Goal: Transaction & Acquisition: Purchase product/service

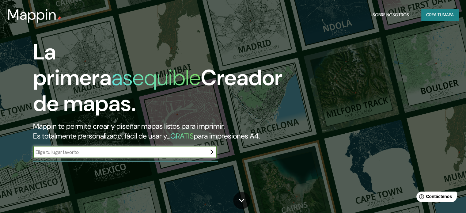
click at [445, 13] on font "mapa" at bounding box center [448, 15] width 11 height 6
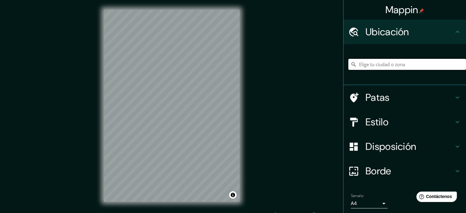
click at [368, 63] on input "Elige tu ciudad o zona" at bounding box center [408, 64] width 118 height 11
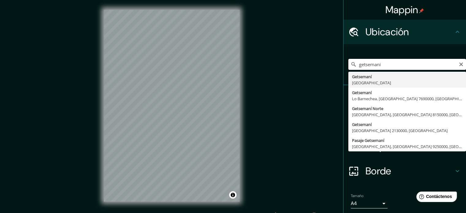
drag, startPoint x: 380, startPoint y: 66, endPoint x: 308, endPoint y: 65, distance: 72.7
click at [309, 65] on div "Mappin Ubicación getsemani [PERSON_NAME][GEOGRAPHIC_DATA][GEOGRAPHIC_DATA] [GEO…" at bounding box center [233, 110] width 466 height 221
type input "getsemani"
click at [309, 65] on div "Mappin Ubicación getsemani [PERSON_NAME][GEOGRAPHIC_DATA][GEOGRAPHIC_DATA] [GEO…" at bounding box center [233, 110] width 466 height 221
click at [453, 68] on input "getsemani" at bounding box center [408, 64] width 118 height 11
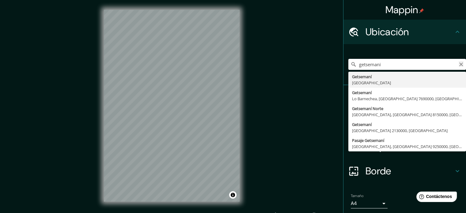
click at [459, 63] on icon "Claro" at bounding box center [461, 64] width 5 height 5
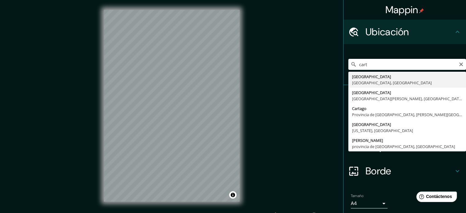
type input "[GEOGRAPHIC_DATA], [GEOGRAPHIC_DATA], [GEOGRAPHIC_DATA]"
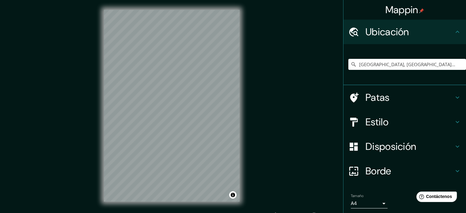
click at [370, 121] on font "Estilo" at bounding box center [377, 122] width 23 height 13
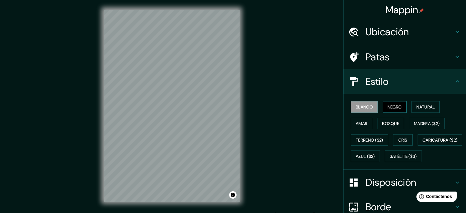
click at [388, 111] on button "Negro" at bounding box center [395, 107] width 24 height 12
click at [420, 109] on font "Natural" at bounding box center [426, 107] width 18 height 6
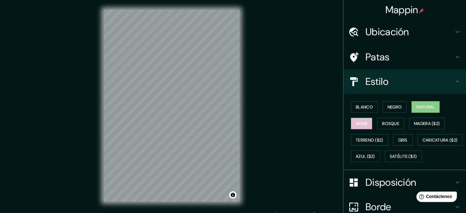
click at [359, 121] on font "Amar" at bounding box center [362, 124] width 12 height 6
click at [393, 121] on font "Bosque" at bounding box center [390, 124] width 17 height 6
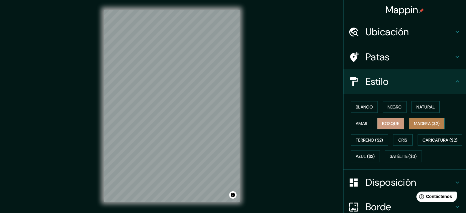
click at [423, 125] on font "Madera ($2)" at bounding box center [427, 124] width 26 height 6
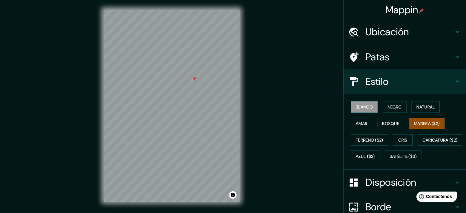
click at [356, 104] on font "Blanco" at bounding box center [364, 107] width 17 height 6
click at [390, 104] on font "Negro" at bounding box center [395, 107] width 14 height 8
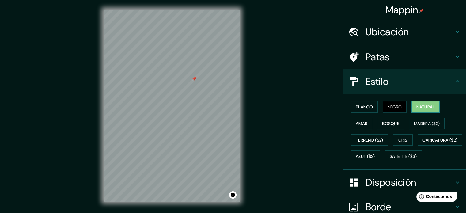
click at [417, 106] on font "Natural" at bounding box center [426, 107] width 18 height 6
click at [360, 123] on font "Amar" at bounding box center [362, 124] width 12 height 6
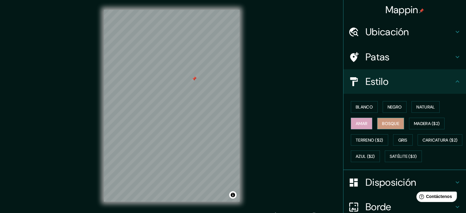
click at [385, 123] on font "Bosque" at bounding box center [390, 124] width 17 height 6
click at [419, 121] on font "Madera ($2)" at bounding box center [427, 124] width 26 height 6
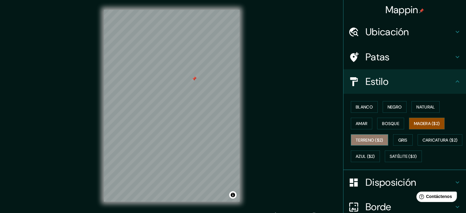
click at [364, 138] on font "Terreno ($2)" at bounding box center [370, 140] width 28 height 6
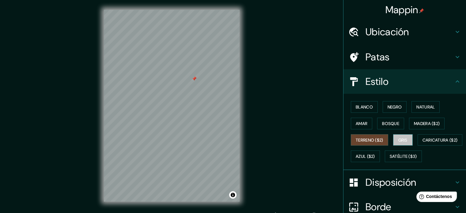
click at [393, 137] on button "Gris" at bounding box center [403, 140] width 20 height 12
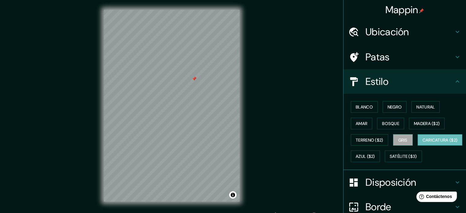
click at [423, 143] on font "Caricatura ($2)" at bounding box center [440, 140] width 35 height 6
click at [375, 157] on font "Azul ($2)" at bounding box center [365, 157] width 19 height 6
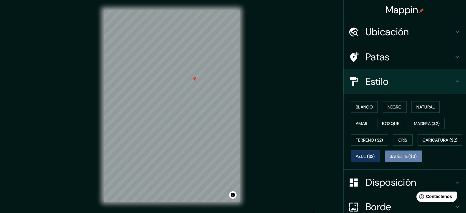
click at [390, 159] on font "Satélite ($3)" at bounding box center [403, 157] width 27 height 6
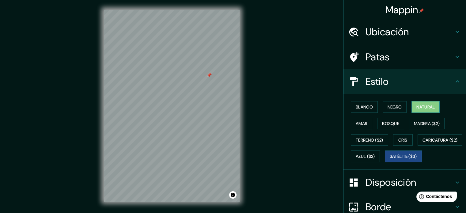
click at [419, 105] on font "Natural" at bounding box center [426, 107] width 18 height 6
click at [390, 159] on font "Satélite ($3)" at bounding box center [403, 157] width 27 height 6
click at [412, 104] on button "Natural" at bounding box center [426, 107] width 28 height 12
click at [351, 127] on button "Amar" at bounding box center [361, 124] width 21 height 12
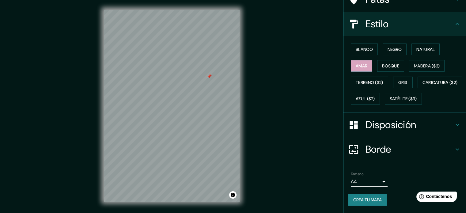
click at [374, 131] on font "Disposición" at bounding box center [391, 124] width 51 height 13
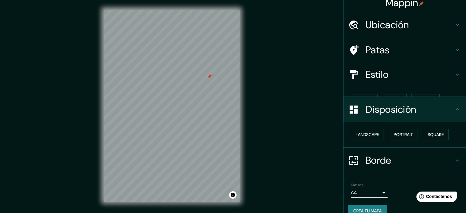
scroll to position [7, 0]
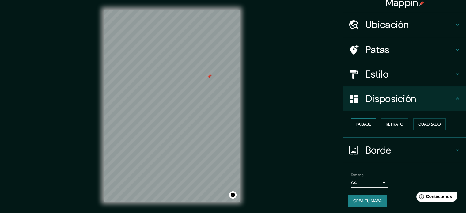
click at [361, 125] on font "Paisaje" at bounding box center [363, 124] width 15 height 6
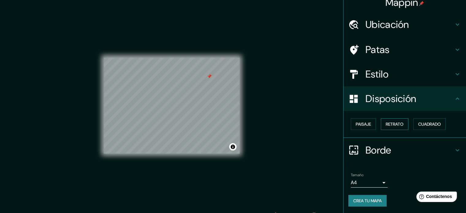
click at [386, 124] on font "Retrato" at bounding box center [395, 124] width 18 height 6
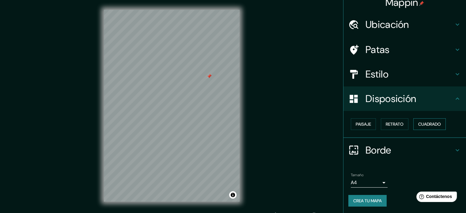
click at [429, 122] on font "Cuadrado" at bounding box center [430, 124] width 23 height 6
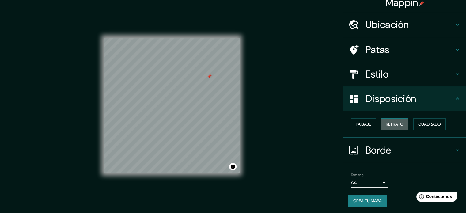
click at [386, 124] on font "Retrato" at bounding box center [395, 124] width 18 height 6
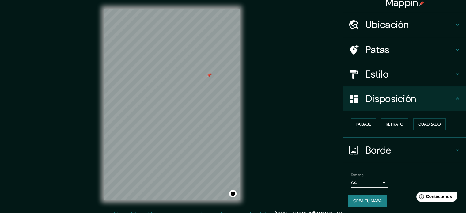
scroll to position [0, 0]
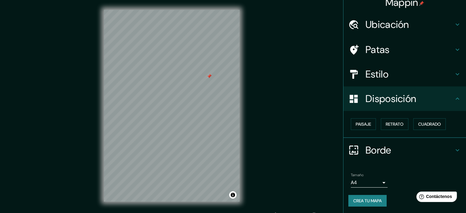
click at [380, 184] on body "Mappin Ubicación [GEOGRAPHIC_DATA], [GEOGRAPHIC_DATA], [GEOGRAPHIC_DATA] Patas …" at bounding box center [233, 106] width 466 height 213
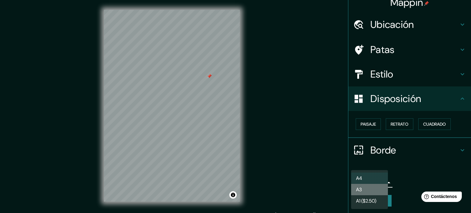
click at [370, 189] on li "A3" at bounding box center [369, 189] width 37 height 11
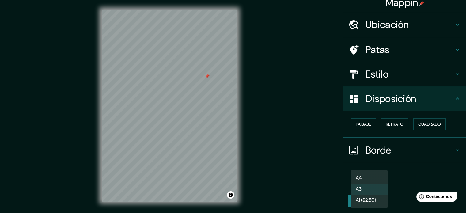
click at [377, 182] on body "Mappin Ubicación [GEOGRAPHIC_DATA], [GEOGRAPHIC_DATA], [GEOGRAPHIC_DATA] Patas …" at bounding box center [233, 106] width 466 height 213
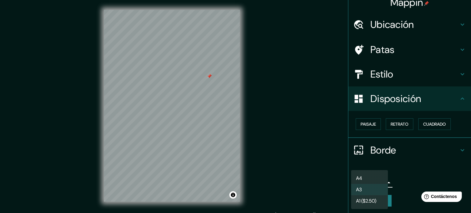
click at [370, 201] on font "A1 ($2.50)" at bounding box center [366, 201] width 20 height 6
click at [370, 182] on body "Mappin Ubicación [GEOGRAPHIC_DATA], [GEOGRAPHIC_DATA], [GEOGRAPHIC_DATA] Patas …" at bounding box center [235, 106] width 471 height 213
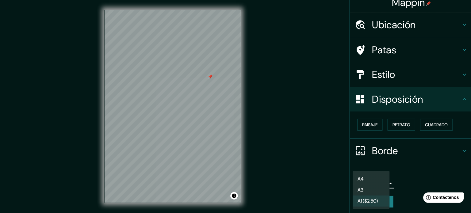
click at [370, 182] on li "A4" at bounding box center [369, 178] width 37 height 11
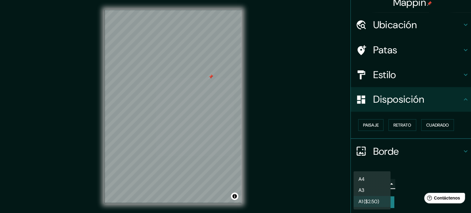
type input "single"
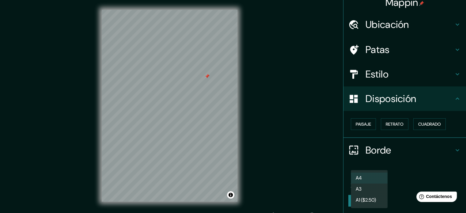
click at [370, 178] on body "Mappin Ubicación [GEOGRAPHIC_DATA], [GEOGRAPHIC_DATA], [GEOGRAPHIC_DATA] Patas …" at bounding box center [233, 106] width 466 height 213
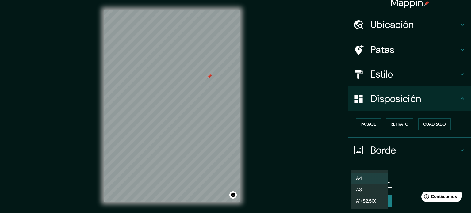
click at [370, 177] on li "A4" at bounding box center [369, 178] width 37 height 11
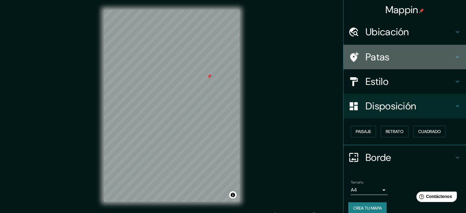
click at [381, 56] on font "Patas" at bounding box center [378, 57] width 24 height 13
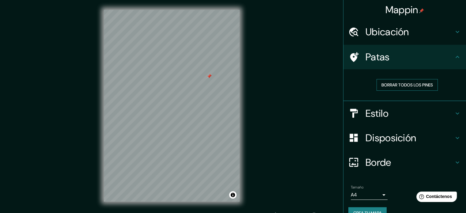
click at [385, 84] on font "Borrar todos los pines" at bounding box center [408, 85] width 52 height 6
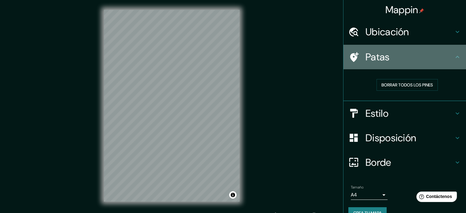
click at [380, 58] on font "Patas" at bounding box center [378, 57] width 24 height 13
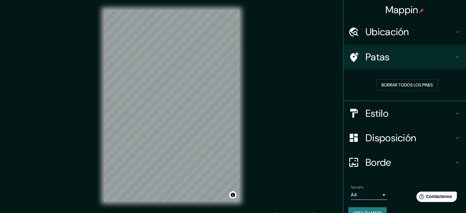
click at [456, 55] on icon at bounding box center [457, 56] width 7 height 7
click at [456, 113] on icon at bounding box center [457, 113] width 7 height 7
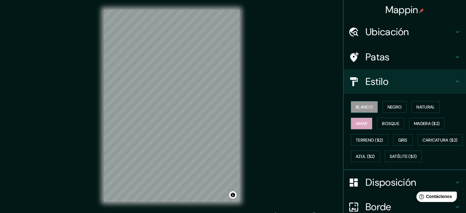
click at [362, 106] on font "Blanco" at bounding box center [364, 107] width 17 height 6
click at [393, 105] on font "Negro" at bounding box center [395, 107] width 14 height 6
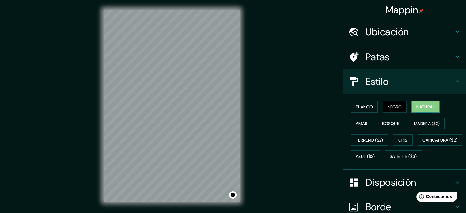
click at [416, 102] on button "Natural" at bounding box center [426, 107] width 28 height 12
click at [360, 124] on font "Amar" at bounding box center [362, 124] width 12 height 6
click at [233, 193] on button "Activar o desactivar atribución" at bounding box center [232, 194] width 7 height 7
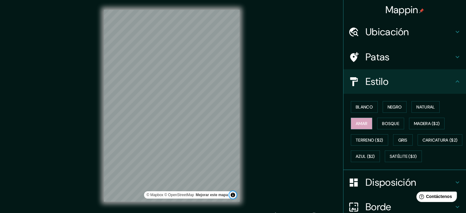
click at [235, 194] on button "Activar o desactivar atribución" at bounding box center [232, 194] width 7 height 7
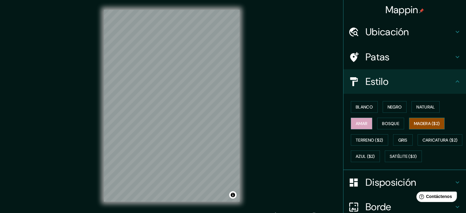
click at [423, 120] on font "Madera ($2)" at bounding box center [427, 124] width 26 height 8
click at [383, 56] on font "Patas" at bounding box center [378, 57] width 24 height 13
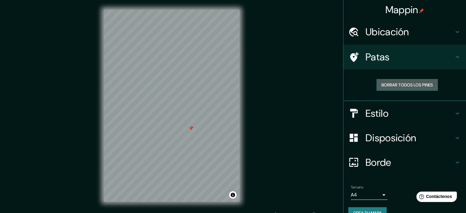
click at [389, 83] on font "Borrar todos los pines" at bounding box center [408, 85] width 52 height 6
drag, startPoint x: 177, startPoint y: 137, endPoint x: 174, endPoint y: 140, distance: 4.2
click at [174, 141] on div at bounding box center [175, 141] width 5 height 5
click at [405, 86] on font "Borrar todos los pines" at bounding box center [408, 85] width 52 height 6
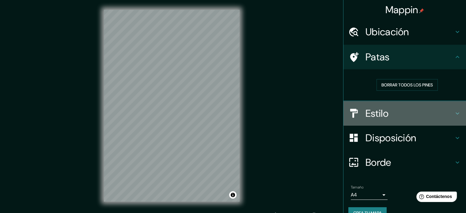
click at [372, 118] on font "Estilo" at bounding box center [377, 113] width 23 height 13
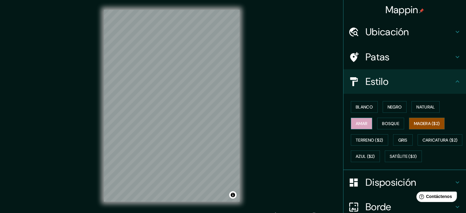
click at [356, 125] on font "Amar" at bounding box center [362, 124] width 12 height 6
click at [423, 124] on font "Madera ($2)" at bounding box center [427, 124] width 26 height 6
click at [401, 137] on font "Gris" at bounding box center [403, 140] width 9 height 6
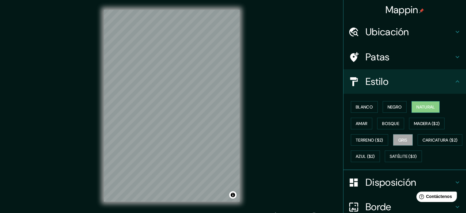
click at [417, 106] on font "Natural" at bounding box center [426, 107] width 18 height 6
click at [399, 108] on font "Negro" at bounding box center [395, 107] width 14 height 6
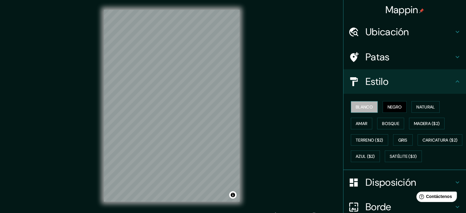
click at [359, 109] on font "Blanco" at bounding box center [364, 107] width 17 height 6
click at [355, 129] on button "Amar" at bounding box center [361, 124] width 21 height 12
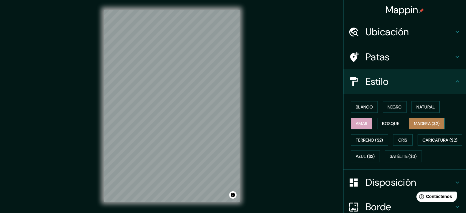
click at [425, 123] on font "Madera ($2)" at bounding box center [427, 124] width 26 height 6
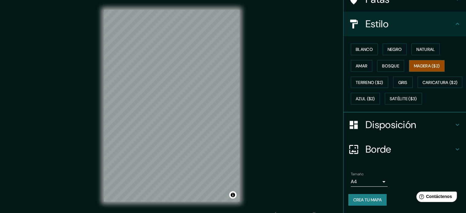
click at [382, 149] on font "Borde" at bounding box center [379, 149] width 26 height 13
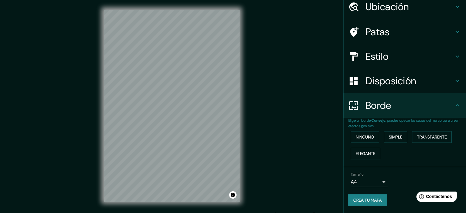
scroll to position [25, 0]
click at [360, 134] on font "Ninguno" at bounding box center [365, 138] width 18 height 8
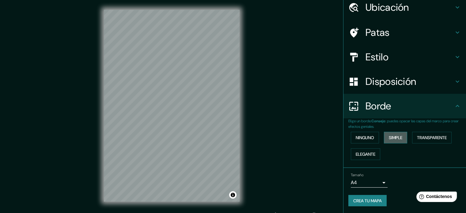
click at [390, 136] on font "Simple" at bounding box center [395, 138] width 13 height 6
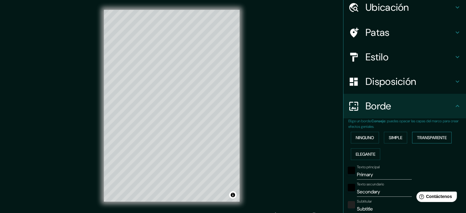
click at [429, 135] on font "Transparente" at bounding box center [432, 138] width 30 height 6
click at [356, 157] on font "Elegante" at bounding box center [366, 154] width 20 height 8
click at [362, 139] on font "Ninguno" at bounding box center [365, 138] width 18 height 6
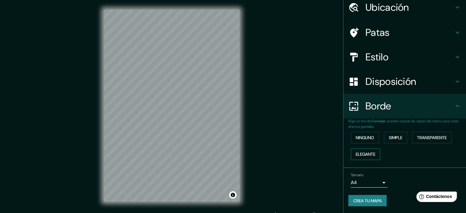
click at [364, 155] on font "Elegante" at bounding box center [366, 155] width 20 height 6
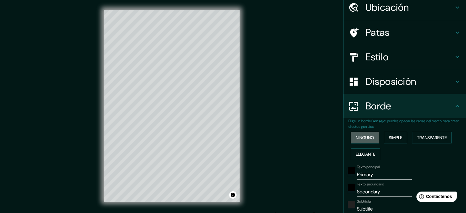
click at [358, 138] on font "Ninguno" at bounding box center [365, 138] width 18 height 6
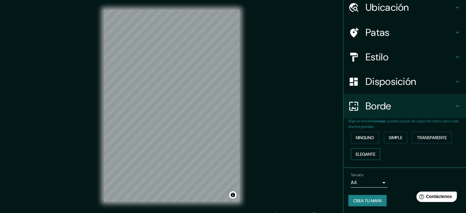
click at [360, 153] on font "Elegante" at bounding box center [366, 155] width 20 height 6
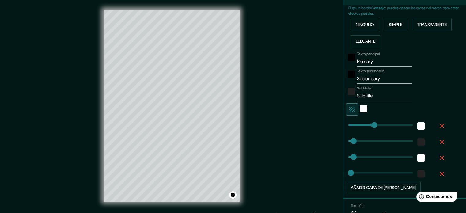
scroll to position [147, 0]
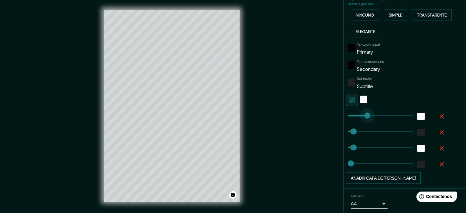
type input "144"
drag, startPoint x: 371, startPoint y: 116, endPoint x: 365, endPoint y: 115, distance: 6.3
type input "35"
type input "18"
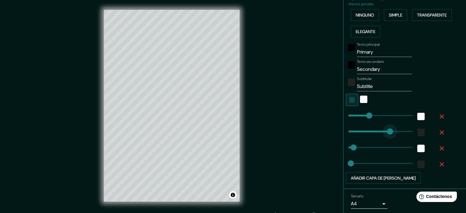
type input "0"
drag, startPoint x: 347, startPoint y: 132, endPoint x: 297, endPoint y: 137, distance: 50.2
type input "35"
type input "18"
type input "35"
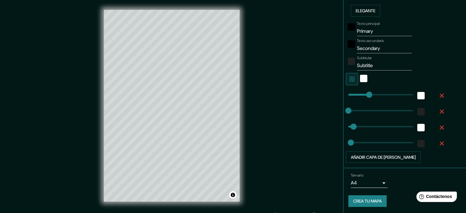
scroll to position [0, 0]
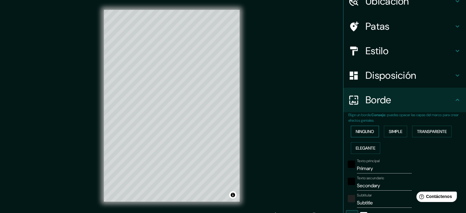
click at [356, 132] on font "Ninguno" at bounding box center [365, 132] width 18 height 6
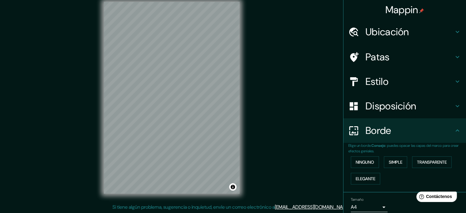
click at [368, 90] on div "Estilo" at bounding box center [405, 81] width 123 height 25
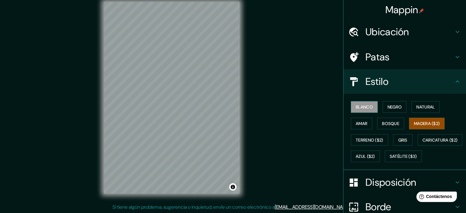
click at [362, 106] on font "Blanco" at bounding box center [364, 107] width 17 height 6
click at [391, 110] on font "Negro" at bounding box center [395, 107] width 14 height 8
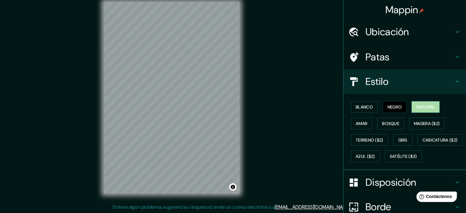
click at [417, 107] on font "Natural" at bounding box center [426, 107] width 18 height 6
click at [417, 122] on font "Madera ($2)" at bounding box center [427, 124] width 26 height 6
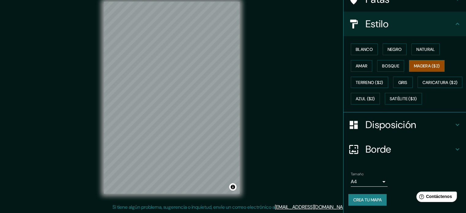
scroll to position [72, 0]
click at [362, 182] on body "Mappin Ubicación [GEOGRAPHIC_DATA], [GEOGRAPHIC_DATA], [GEOGRAPHIC_DATA] Patas …" at bounding box center [233, 98] width 466 height 213
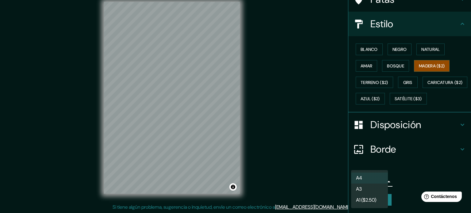
click at [358, 186] on li "A3" at bounding box center [369, 189] width 37 height 11
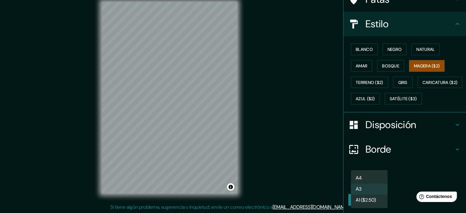
click at [356, 185] on body "Mappin Ubicación [GEOGRAPHIC_DATA], [GEOGRAPHIC_DATA], [GEOGRAPHIC_DATA] Patas …" at bounding box center [233, 98] width 466 height 213
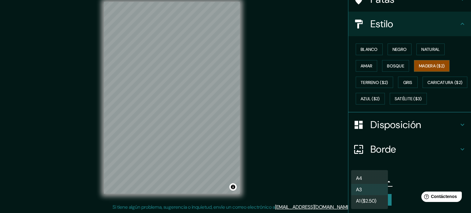
click at [358, 198] on font "A1 ($2.50)" at bounding box center [366, 201] width 20 height 8
type input "a3"
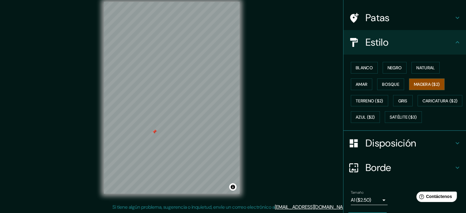
scroll to position [0, 0]
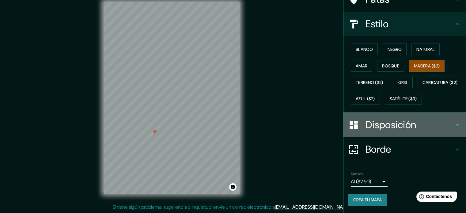
click at [380, 123] on font "Disposición" at bounding box center [391, 124] width 51 height 13
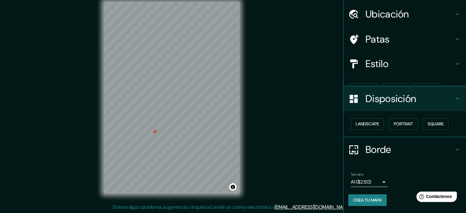
scroll to position [7, 0]
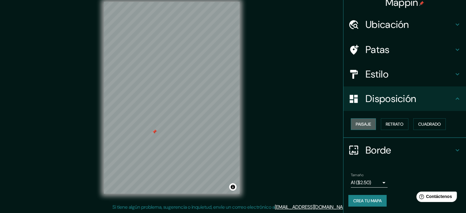
click at [366, 122] on font "Paisaje" at bounding box center [363, 124] width 15 height 6
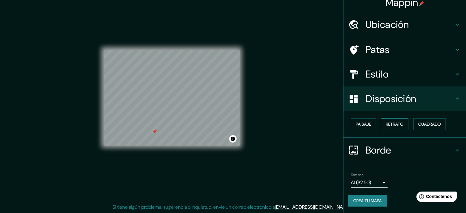
click at [382, 128] on button "Retrato" at bounding box center [395, 124] width 28 height 12
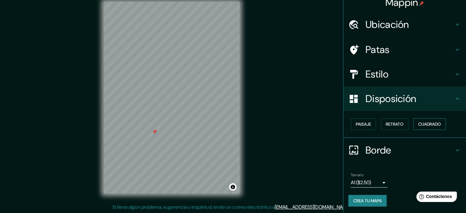
click at [426, 123] on font "Cuadrado" at bounding box center [430, 124] width 23 height 6
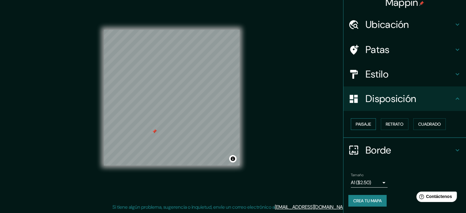
click at [356, 125] on font "Paisaje" at bounding box center [363, 124] width 15 height 6
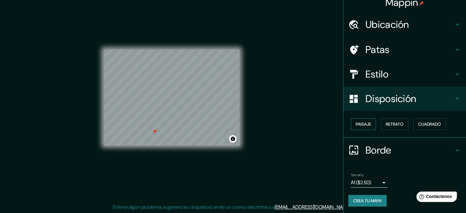
click at [361, 127] on font "Paisaje" at bounding box center [363, 124] width 15 height 8
click at [381, 125] on button "Retrato" at bounding box center [395, 124] width 28 height 12
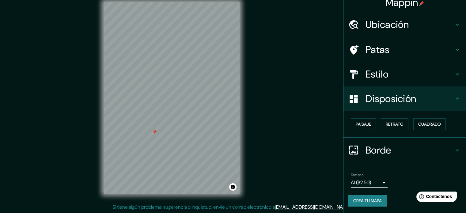
click at [370, 103] on font "Disposición" at bounding box center [391, 98] width 51 height 13
click at [378, 149] on font "Borde" at bounding box center [379, 150] width 26 height 13
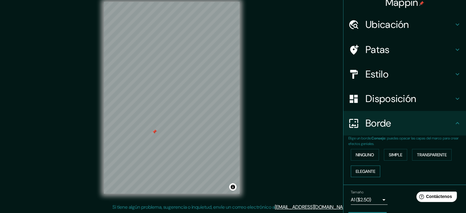
click at [358, 171] on font "Elegante" at bounding box center [366, 172] width 20 height 6
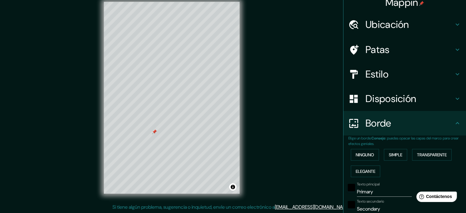
click at [357, 161] on div "Ninguno Simple Transparente Elegante" at bounding box center [408, 163] width 118 height 33
click at [358, 159] on button "Ninguno" at bounding box center [365, 155] width 28 height 12
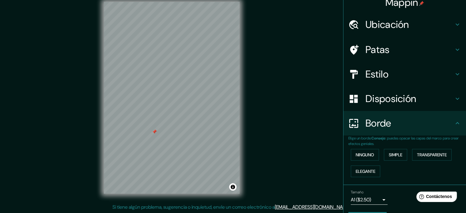
click at [365, 132] on div "Borde" at bounding box center [405, 123] width 123 height 25
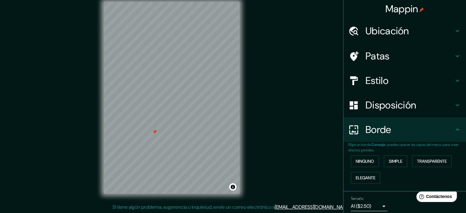
scroll to position [0, 0]
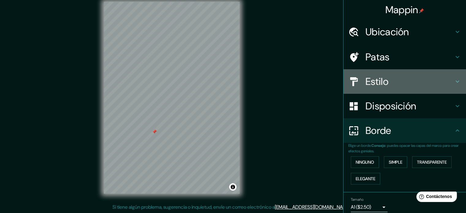
click at [403, 82] on h4 "Estilo" at bounding box center [410, 81] width 88 height 12
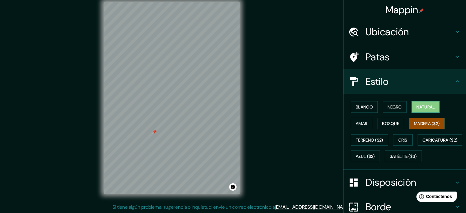
click at [420, 109] on font "Natural" at bounding box center [426, 107] width 18 height 6
click at [392, 106] on font "Negro" at bounding box center [395, 107] width 14 height 6
click at [366, 60] on font "Patas" at bounding box center [378, 57] width 24 height 13
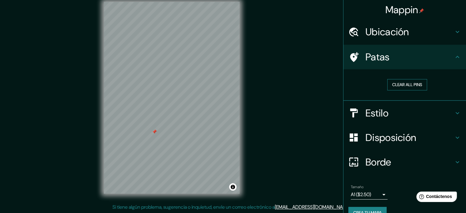
click at [390, 81] on button "Clear all pins" at bounding box center [408, 84] width 40 height 11
click at [390, 114] on h4 "Estilo" at bounding box center [410, 113] width 88 height 12
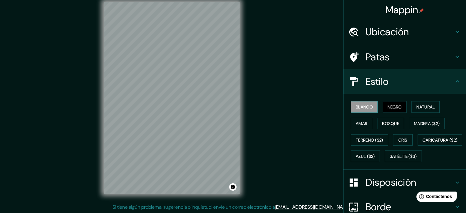
click at [361, 107] on font "Blanco" at bounding box center [364, 107] width 17 height 6
drag, startPoint x: 423, startPoint y: 123, endPoint x: 388, endPoint y: 114, distance: 36.8
click at [423, 123] on font "Madera ($2)" at bounding box center [427, 124] width 26 height 6
click at [155, 102] on div at bounding box center [157, 101] width 5 height 5
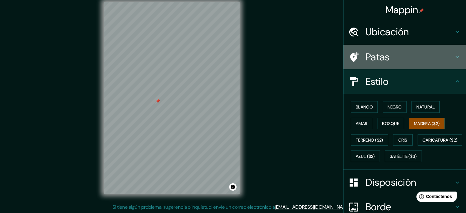
click at [380, 57] on font "Patas" at bounding box center [378, 57] width 24 height 13
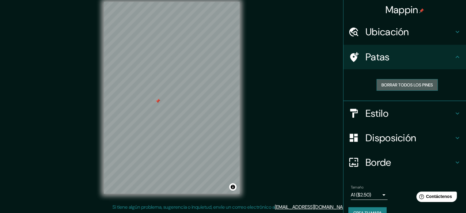
click at [396, 83] on font "Borrar todos los pines" at bounding box center [408, 85] width 52 height 6
click at [386, 81] on font "Borrar todos los pines" at bounding box center [408, 85] width 52 height 8
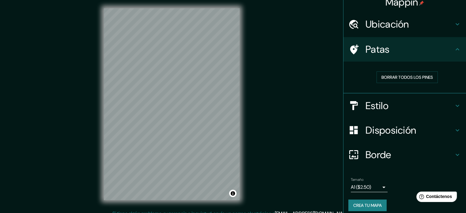
scroll to position [12, 0]
